Goal: Information Seeking & Learning: Understand process/instructions

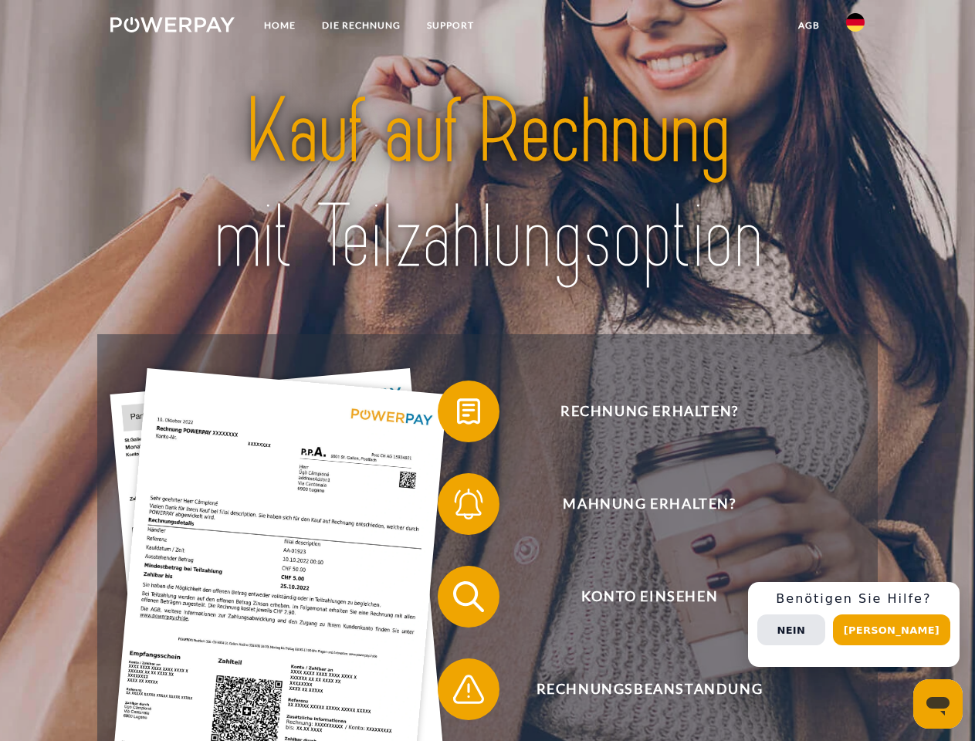
click at [172, 27] on img at bounding box center [172, 24] width 124 height 15
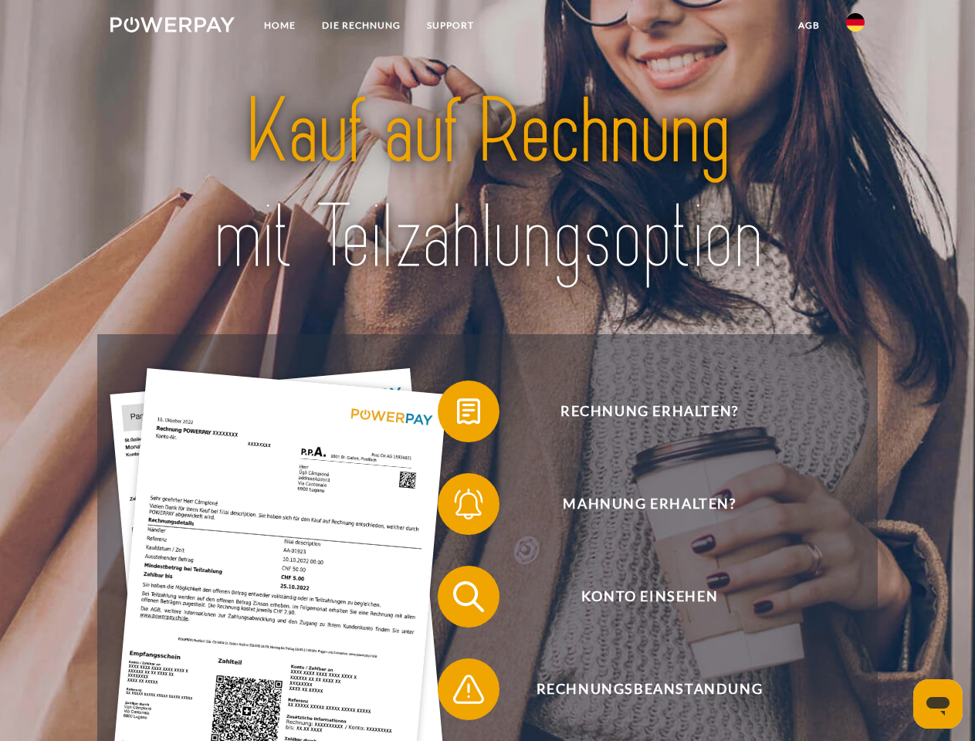
click at [855, 27] on img at bounding box center [855, 22] width 19 height 19
click at [808, 25] on link "agb" at bounding box center [809, 26] width 48 height 28
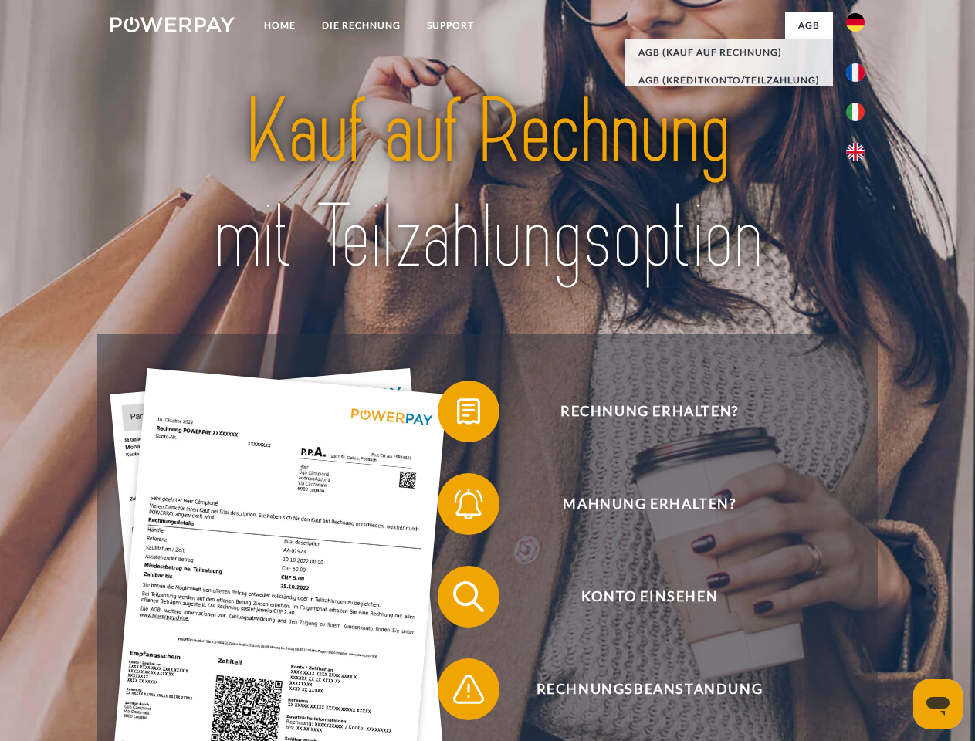
click at [457, 414] on span at bounding box center [445, 411] width 77 height 77
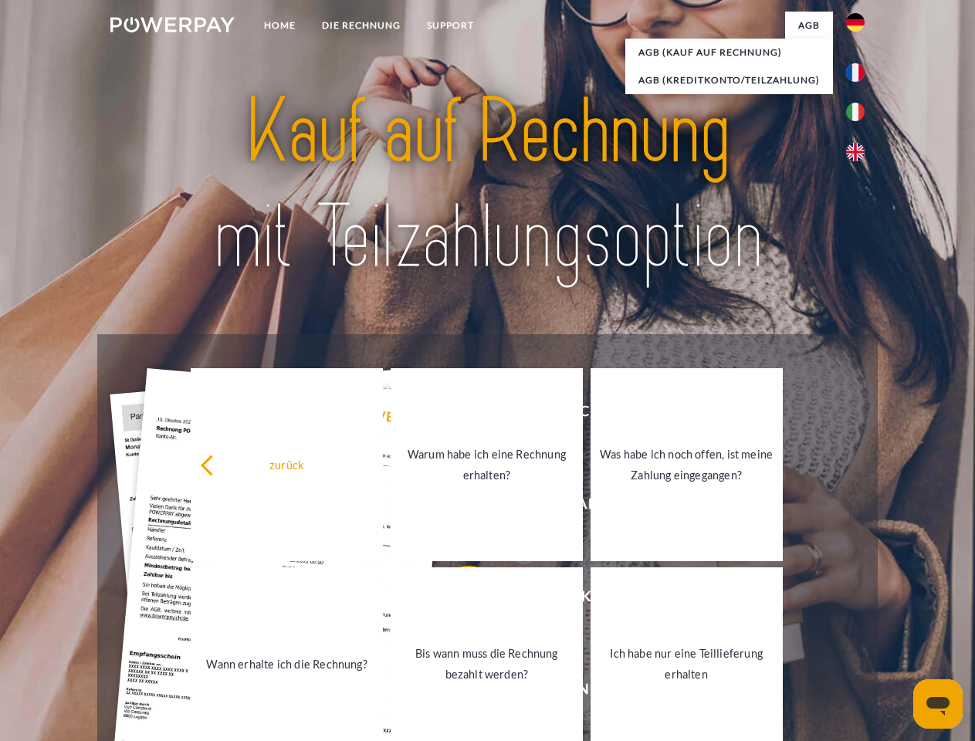
click at [457, 507] on link "Warum habe ich eine Rechnung erhalten?" at bounding box center [487, 464] width 192 height 193
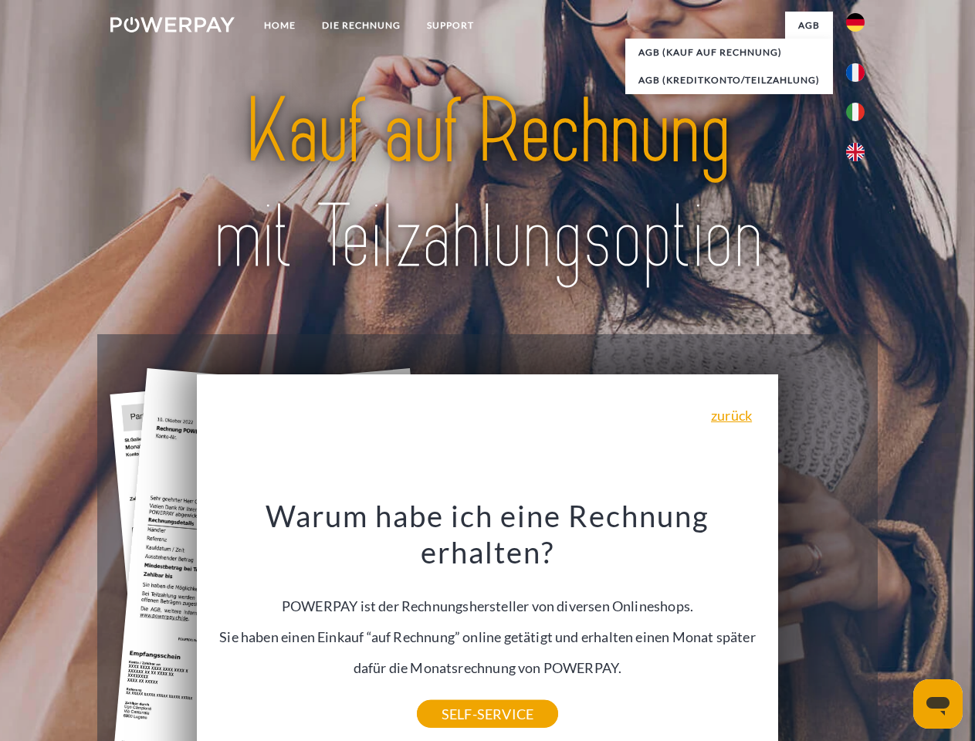
click at [457, 692] on div "Warum habe ich eine Rechnung erhalten? POWERPAY ist der Rechnungshersteller von…" at bounding box center [487, 605] width 563 height 217
click at [859, 624] on div "Rechnung erhalten? Mahnung erhalten? Konto einsehen" at bounding box center [487, 642] width 780 height 617
click at [821, 628] on span "Konto einsehen" at bounding box center [649, 597] width 378 height 62
click at [897, 630] on header "Home DIE RECHNUNG SUPPORT" at bounding box center [487, 533] width 975 height 1066
